Goal: Task Accomplishment & Management: Complete application form

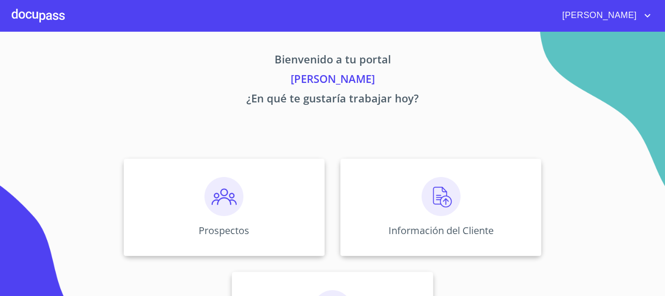
click at [428, 201] on img at bounding box center [441, 196] width 39 height 39
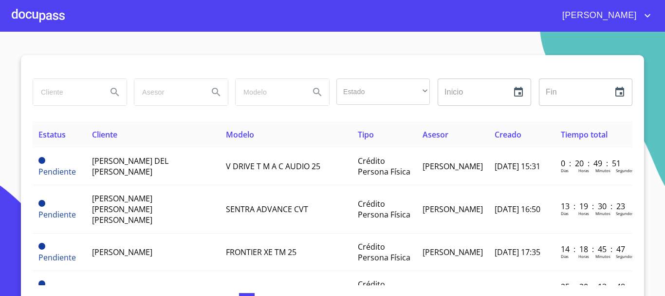
click at [95, 89] on input "search" at bounding box center [66, 92] width 66 height 26
type input "[PERSON_NAME]"
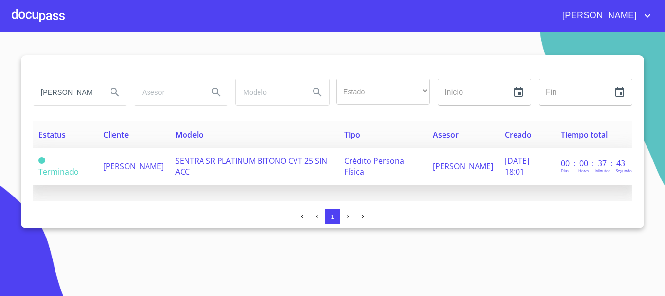
click at [129, 164] on span "[PERSON_NAME]" at bounding box center [133, 166] width 60 height 11
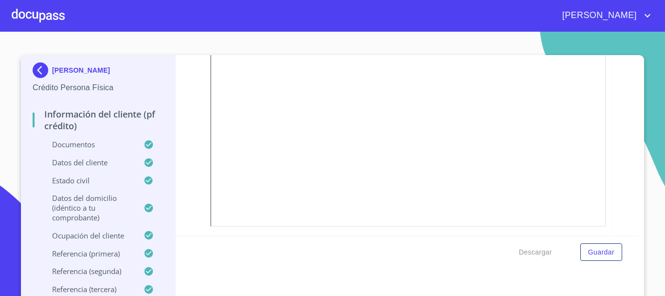
scroll to position [584, 0]
click at [54, 18] on div at bounding box center [38, 15] width 53 height 31
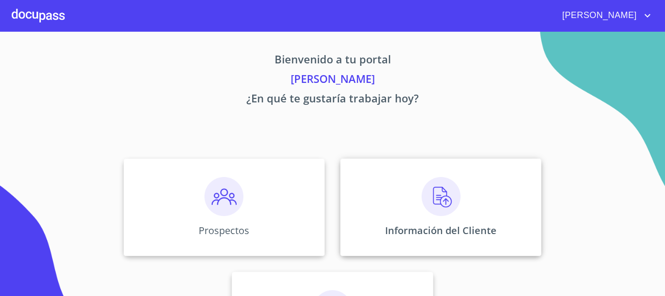
scroll to position [81, 0]
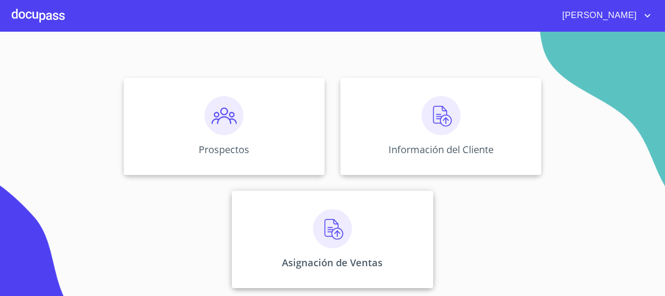
click at [329, 218] on img at bounding box center [332, 228] width 39 height 39
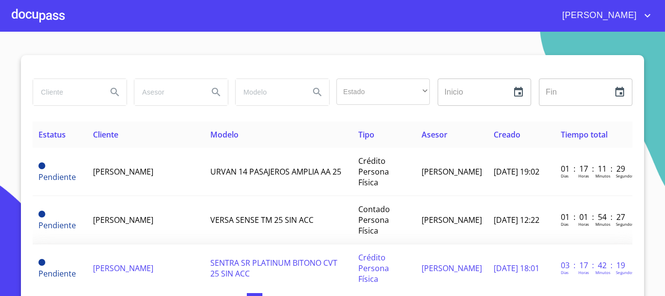
click at [128, 262] on span "[PERSON_NAME]" at bounding box center [123, 267] width 60 height 11
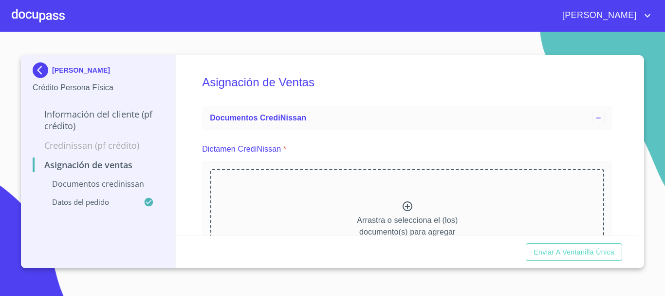
scroll to position [49, 0]
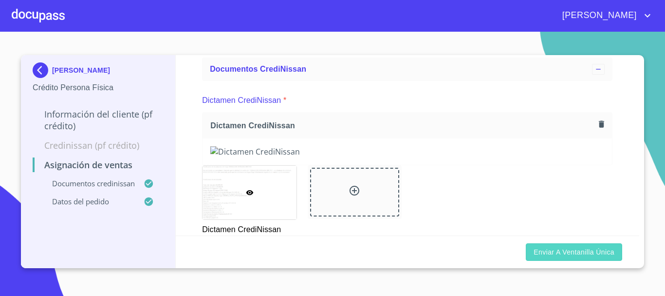
click at [550, 251] on span "Enviar a Ventanilla única" at bounding box center [574, 252] width 81 height 12
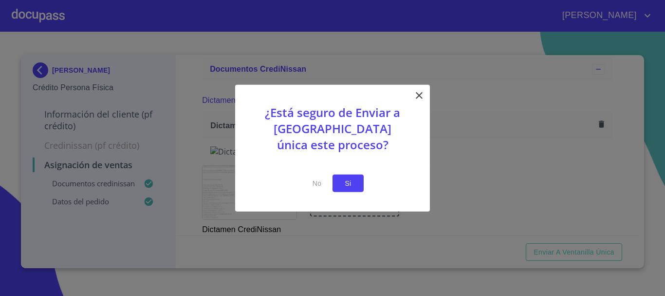
click at [349, 178] on span "Si" at bounding box center [348, 183] width 16 height 12
